Goal: Check status: Check status

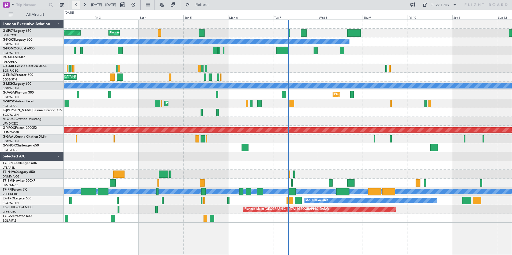
click at [77, 5] on button at bounding box center [76, 5] width 9 height 9
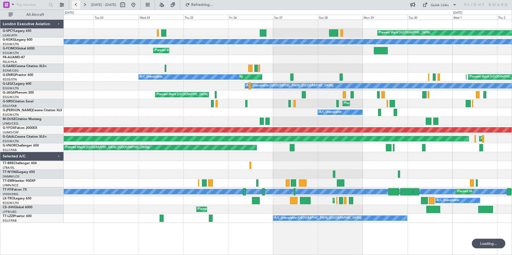
click at [77, 5] on button at bounding box center [76, 5] width 9 height 9
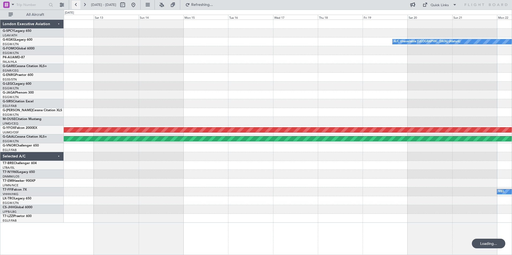
click at [77, 5] on button at bounding box center [76, 5] width 9 height 9
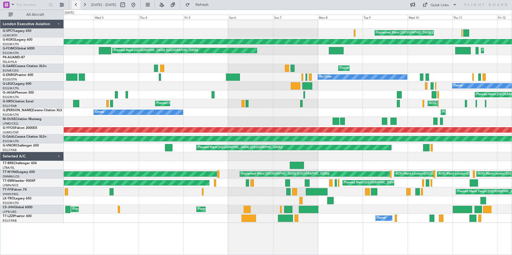
click at [77, 5] on button at bounding box center [76, 5] width 9 height 9
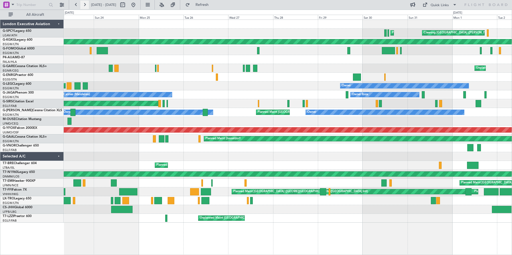
click at [84, 4] on button at bounding box center [84, 5] width 9 height 9
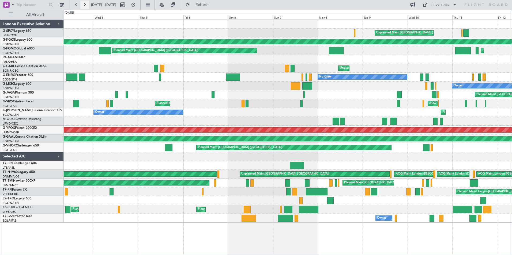
click at [83, 6] on button at bounding box center [84, 5] width 9 height 9
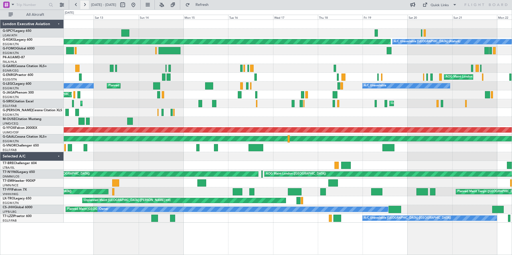
click at [83, 3] on button at bounding box center [84, 5] width 9 height 9
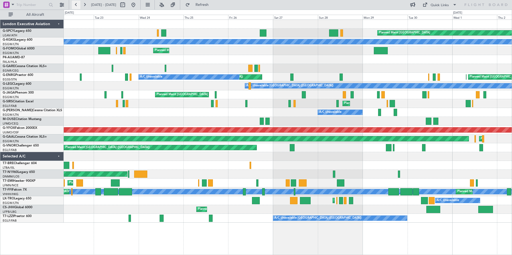
click at [77, 4] on button at bounding box center [76, 5] width 9 height 9
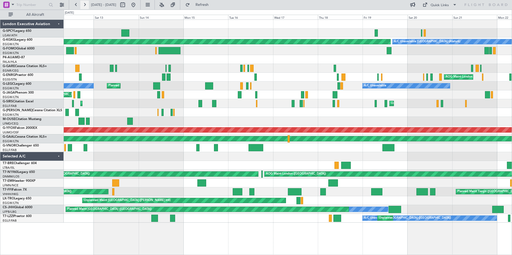
click at [84, 7] on button at bounding box center [84, 5] width 9 height 9
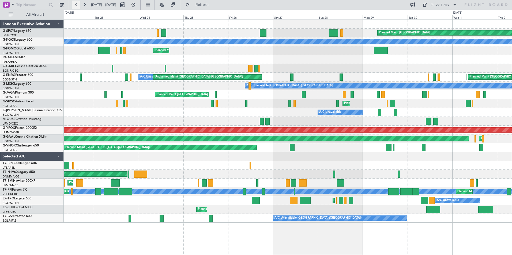
click at [76, 3] on button at bounding box center [76, 5] width 9 height 9
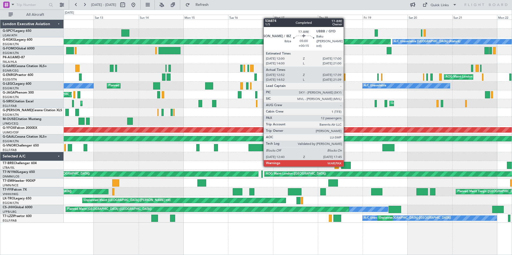
click at [346, 166] on div at bounding box center [346, 165] width 10 height 7
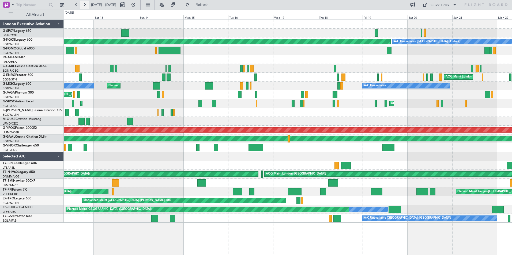
click at [81, 3] on button at bounding box center [84, 5] width 9 height 9
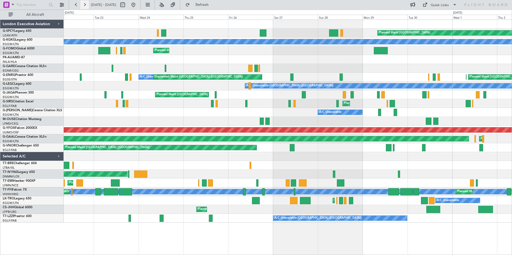
click at [81, 3] on button at bounding box center [84, 5] width 9 height 9
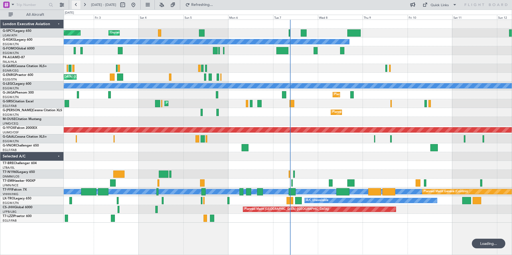
click at [76, 5] on button at bounding box center [76, 5] width 9 height 9
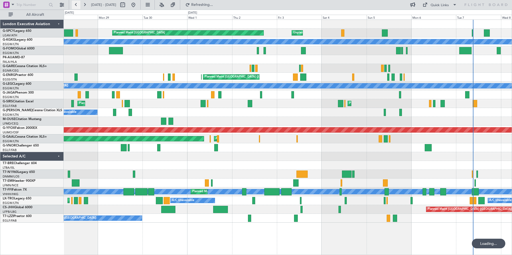
click at [76, 5] on button at bounding box center [76, 5] width 9 height 9
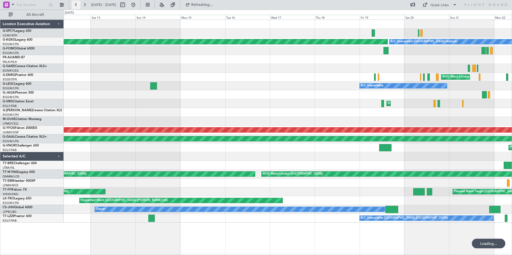
click at [76, 5] on button at bounding box center [76, 5] width 9 height 9
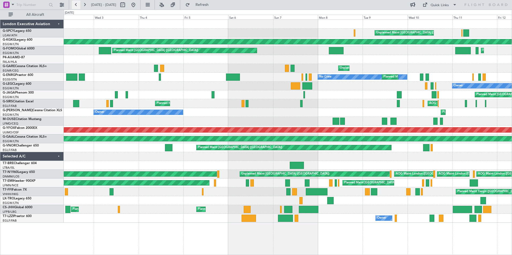
click at [74, 5] on button at bounding box center [76, 5] width 9 height 9
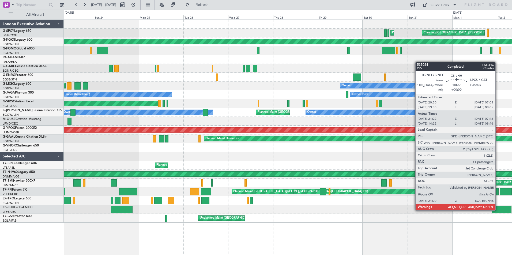
click at [498, 210] on div at bounding box center [502, 209] width 20 height 7
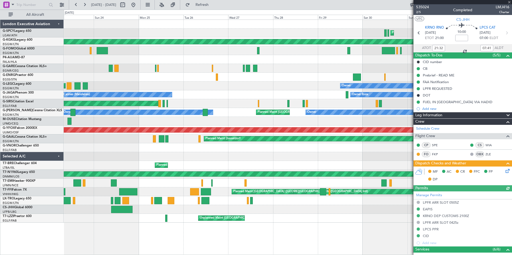
click at [509, 1] on div at bounding box center [462, 2] width 99 height 4
click at [510, 2] on span at bounding box center [509, 2] width 5 height 5
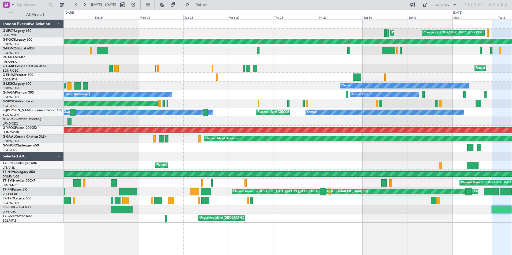
type input "0"
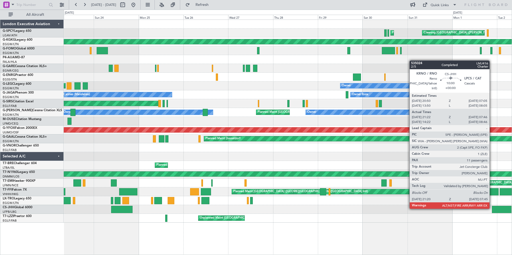
click at [492, 209] on div at bounding box center [502, 209] width 20 height 7
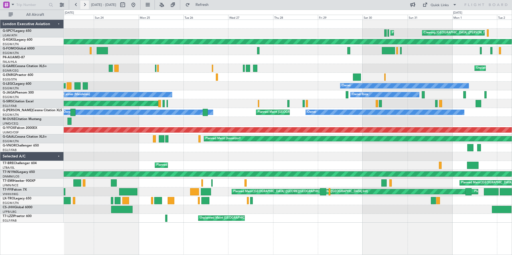
click at [85, 6] on button at bounding box center [84, 5] width 9 height 9
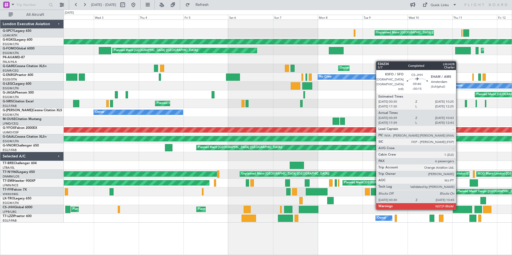
click at [458, 209] on div at bounding box center [462, 209] width 19 height 7
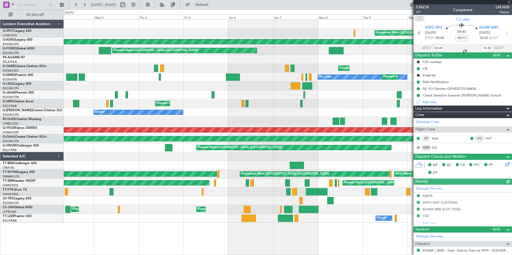
click at [510, 3] on div at bounding box center [462, 2] width 99 height 4
click at [510, 1] on span at bounding box center [509, 2] width 5 height 5
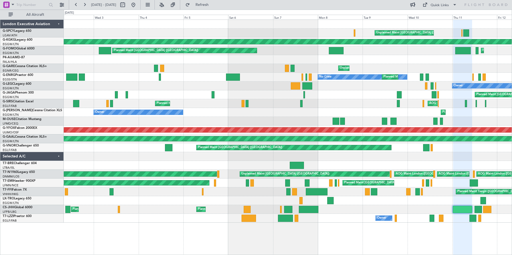
type input "0"
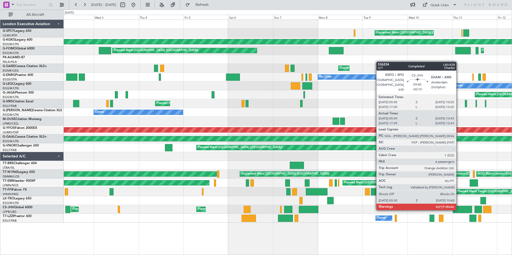
click at [459, 210] on div at bounding box center [462, 209] width 19 height 7
click at [460, 210] on div at bounding box center [462, 209] width 19 height 7
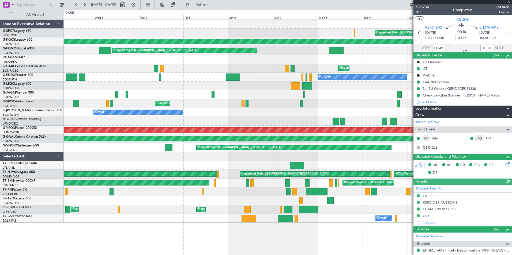
click at [510, 3] on div at bounding box center [462, 2] width 99 height 4
click at [509, 1] on span at bounding box center [509, 2] width 5 height 5
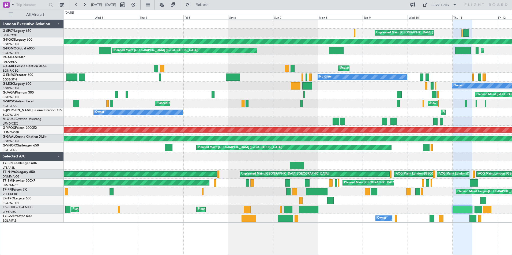
type input "0"
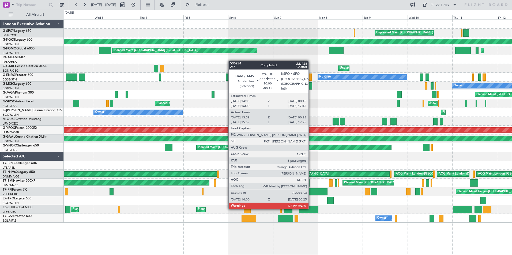
click at [311, 209] on div at bounding box center [309, 209] width 20 height 7
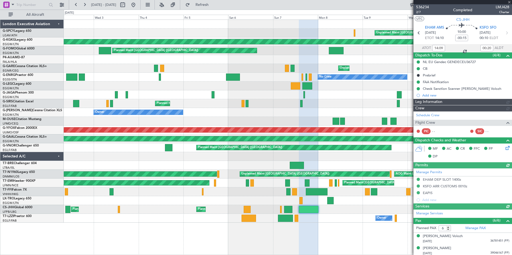
click at [509, 3] on div at bounding box center [462, 2] width 99 height 4
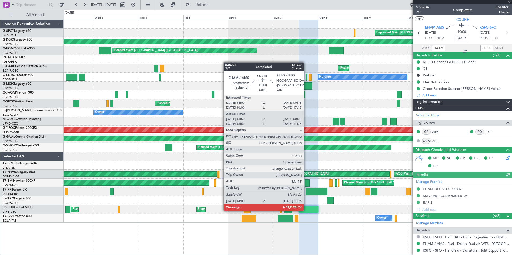
click at [306, 210] on div at bounding box center [309, 209] width 20 height 7
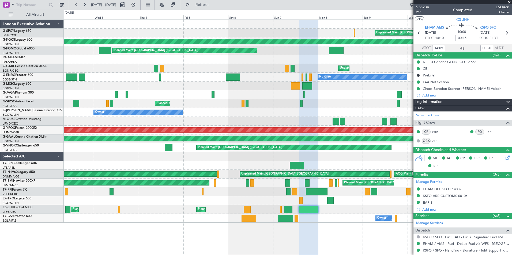
click at [511, 2] on span at bounding box center [509, 2] width 5 height 5
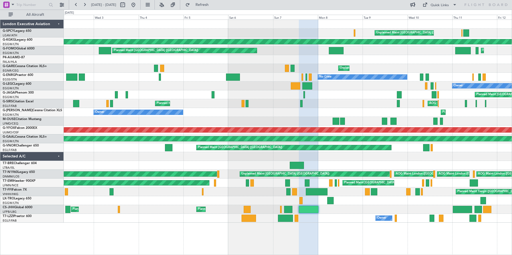
type input "0"
